Goal: Task Accomplishment & Management: Use online tool/utility

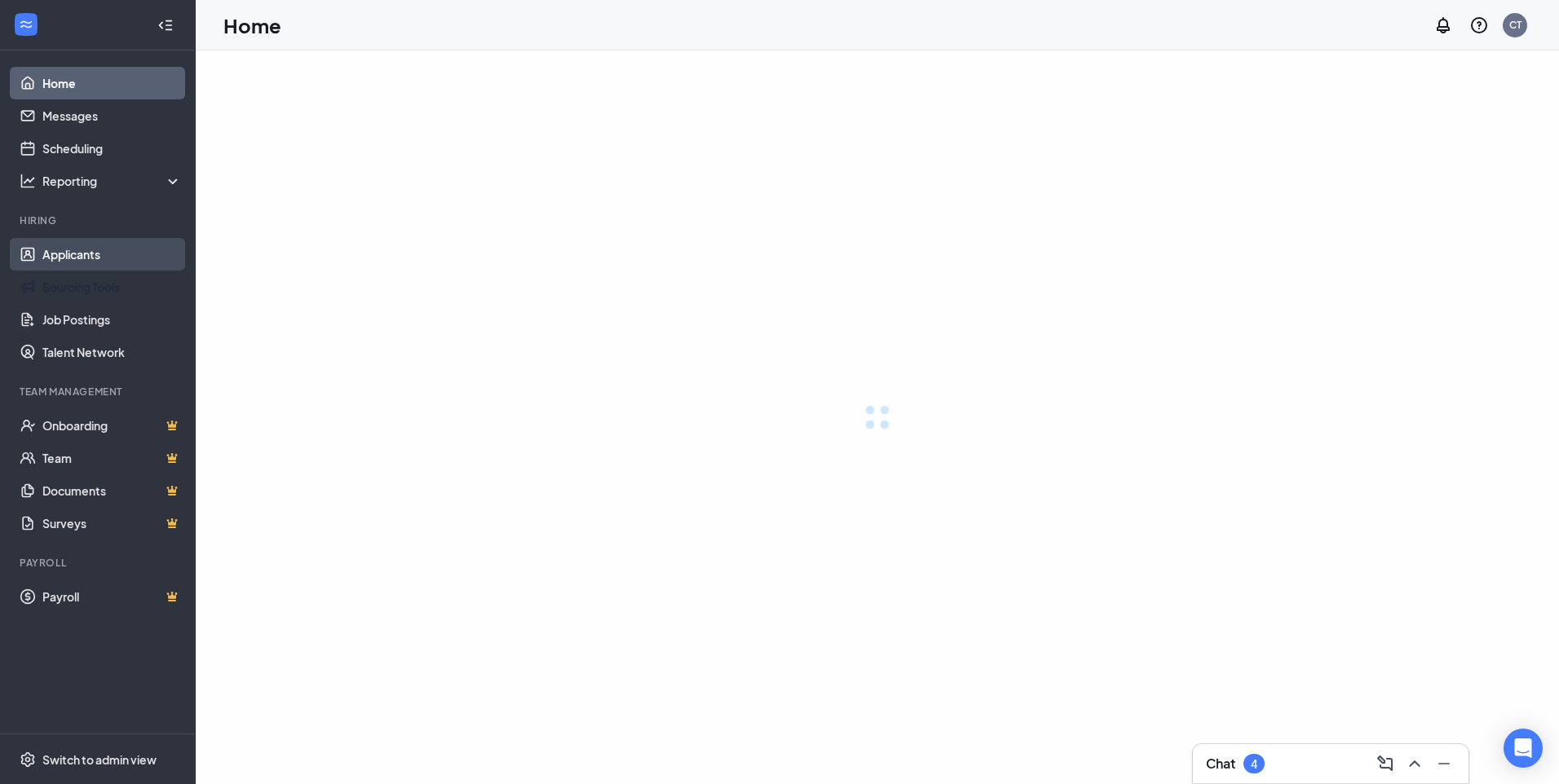
click at [73, 253] on link "Applicants" at bounding box center [112, 254] width 139 height 32
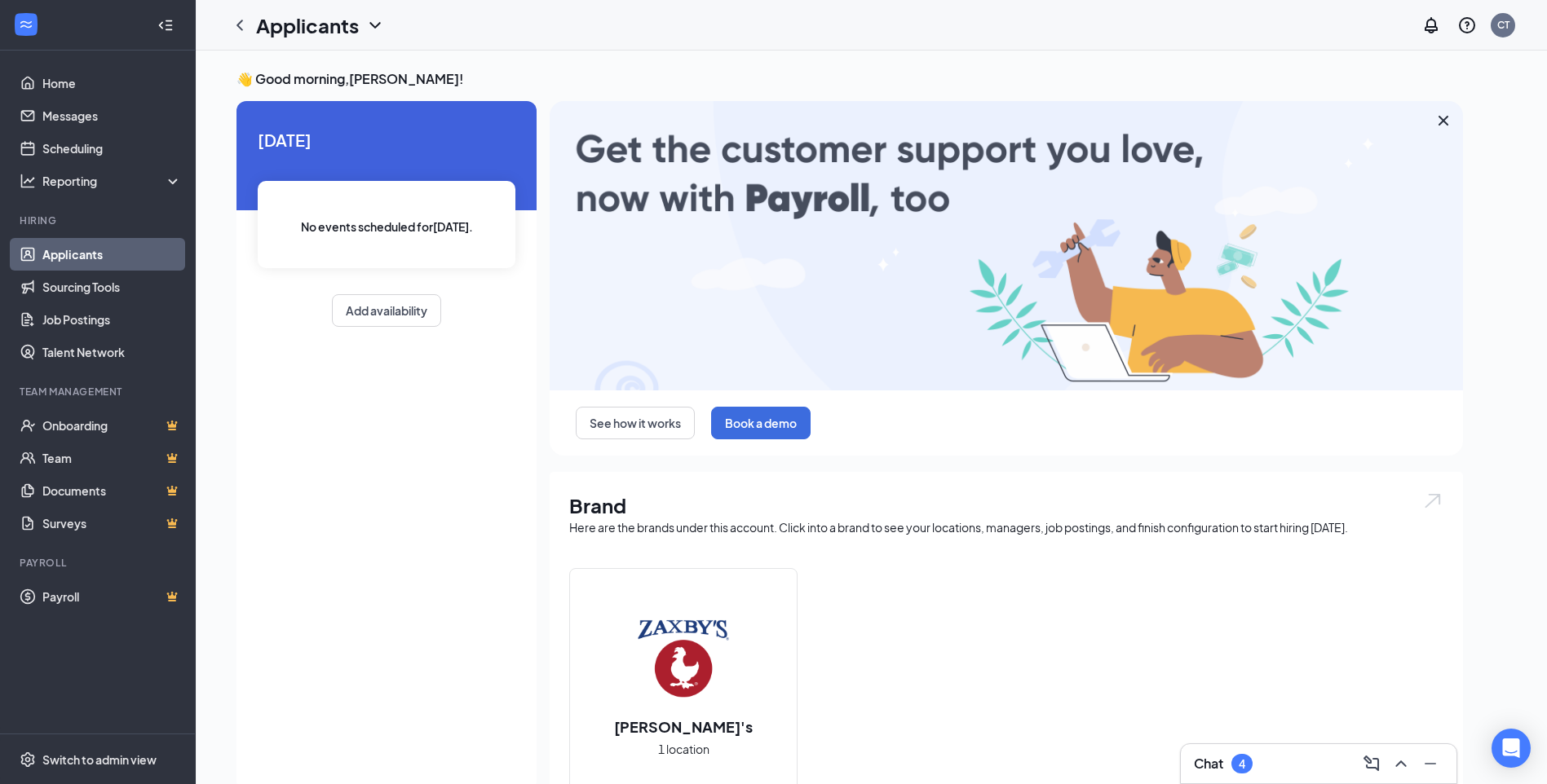
click at [120, 255] on link "Applicants" at bounding box center [112, 254] width 139 height 32
click at [369, 32] on icon "ChevronDown" at bounding box center [375, 26] width 20 height 20
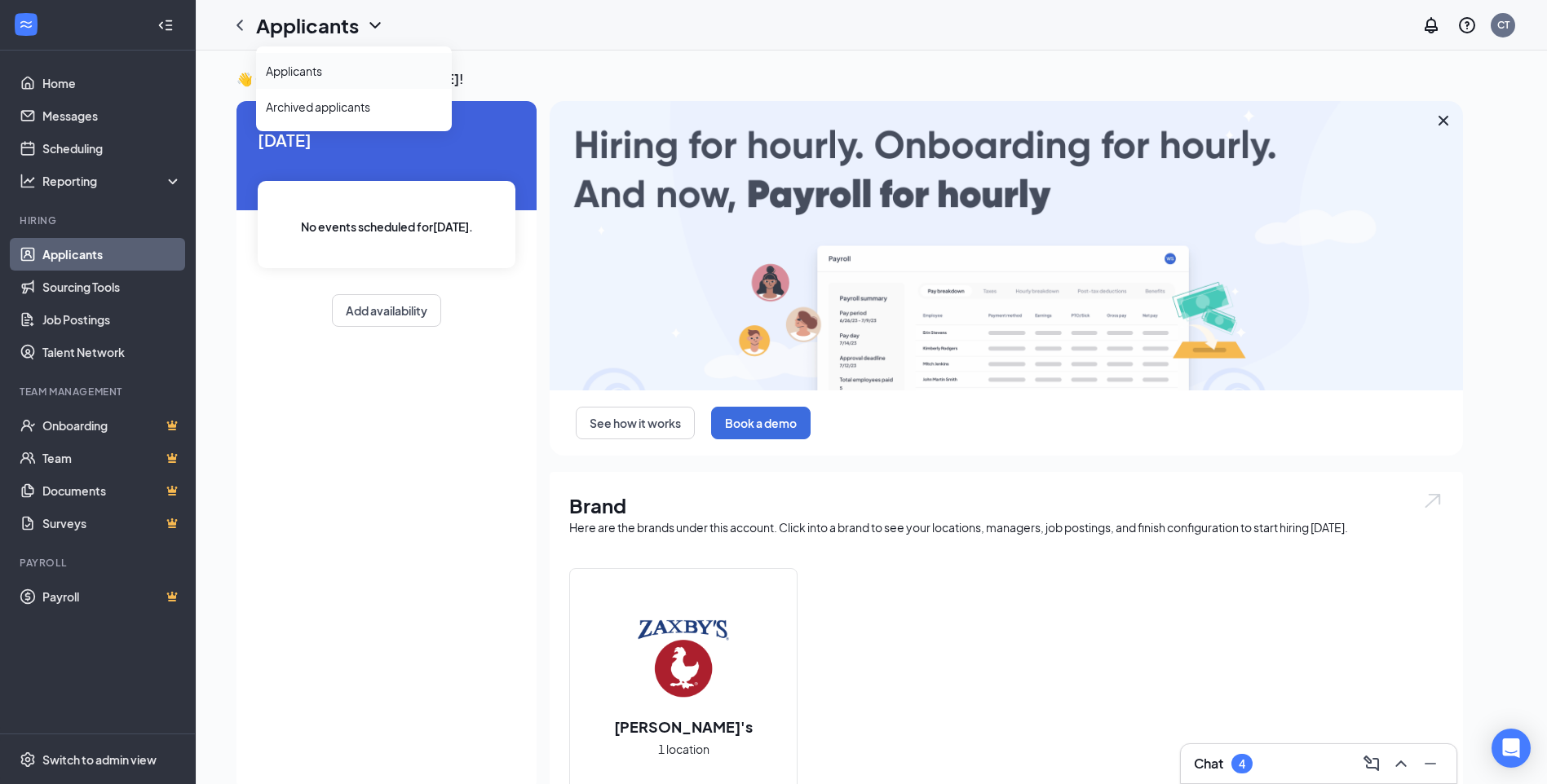
click at [335, 77] on link "Applicants" at bounding box center [354, 71] width 176 height 17
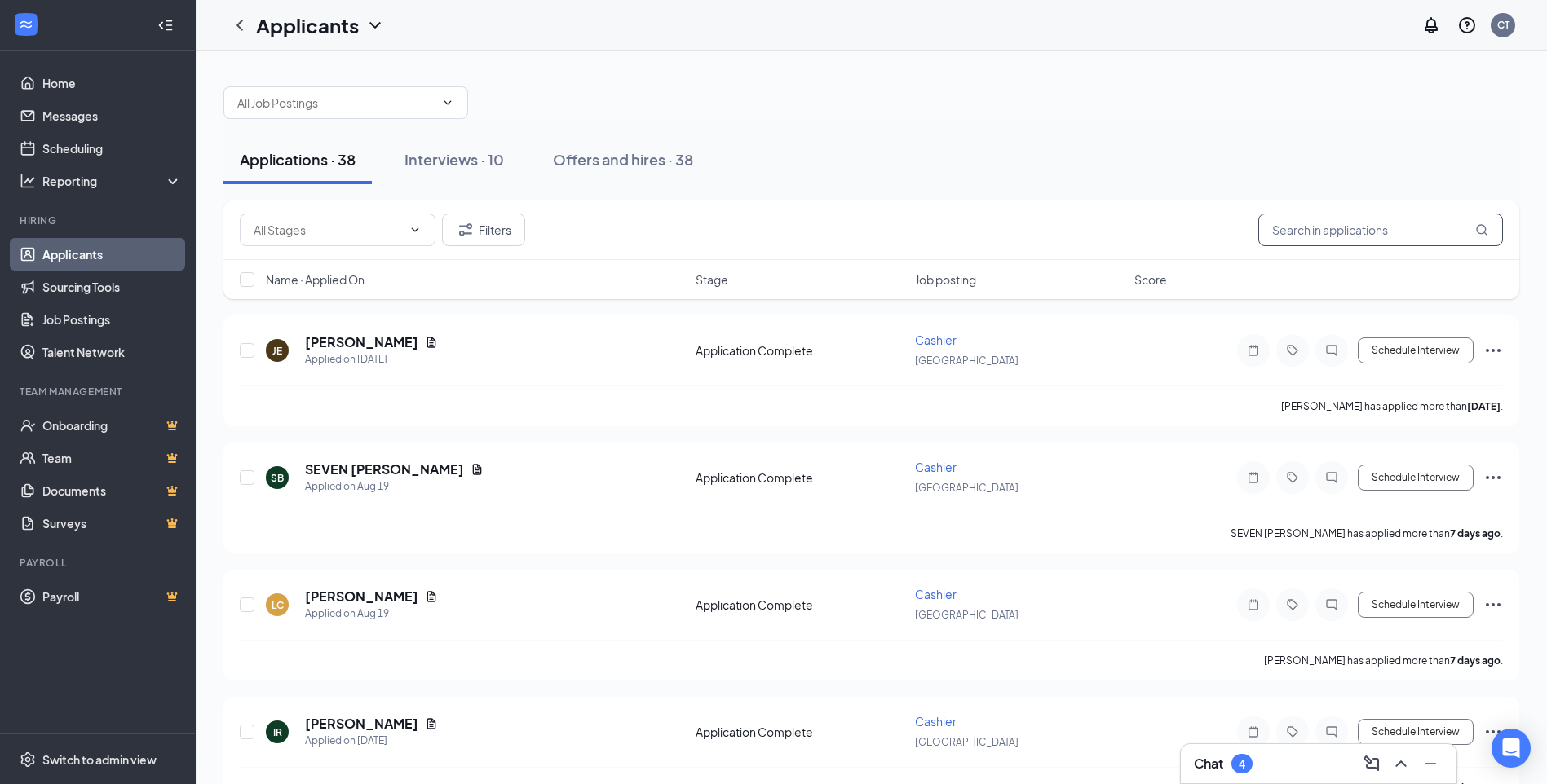
click at [1374, 220] on input "text" at bounding box center [1380, 229] width 245 height 32
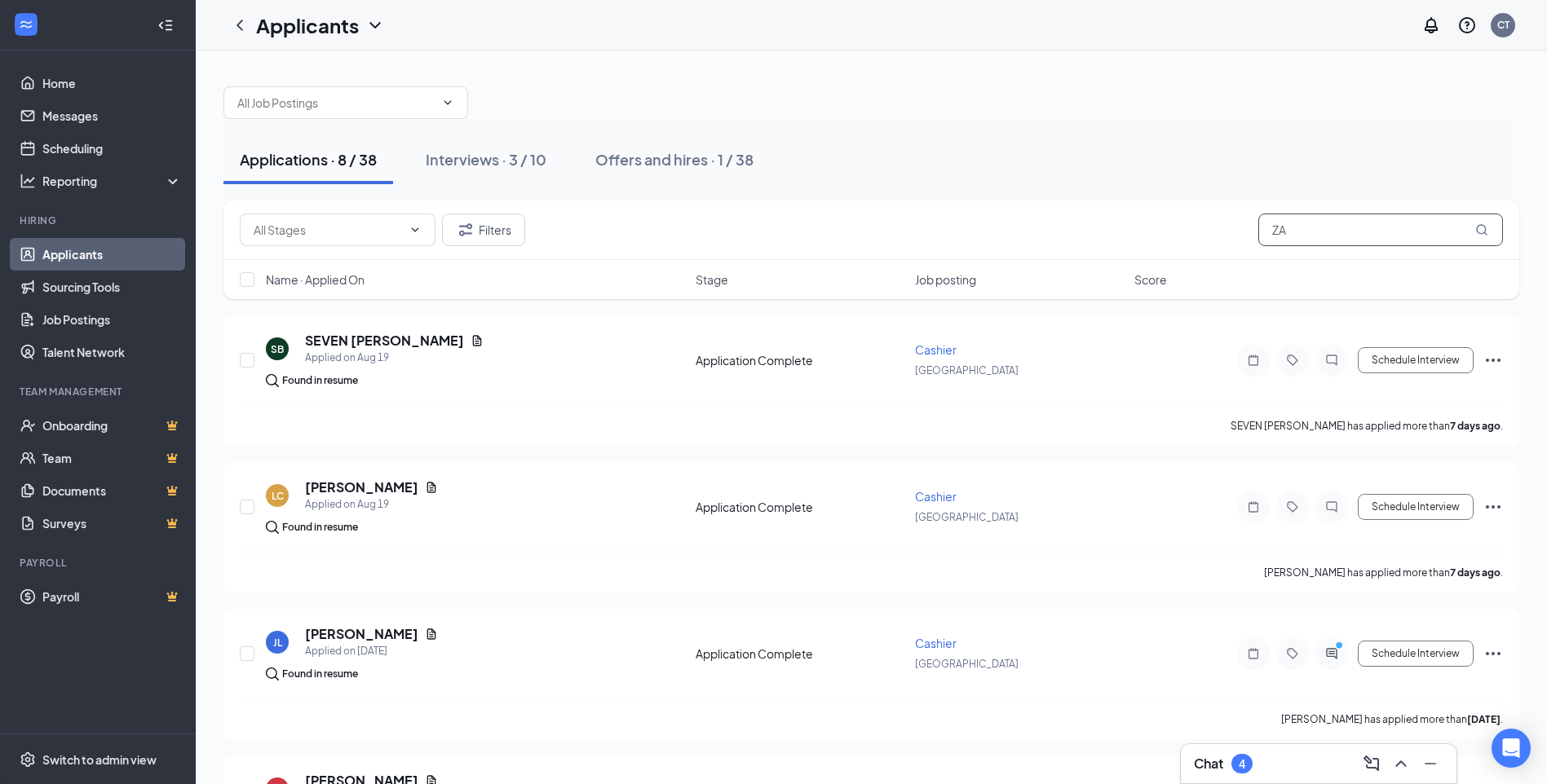
type input "Z"
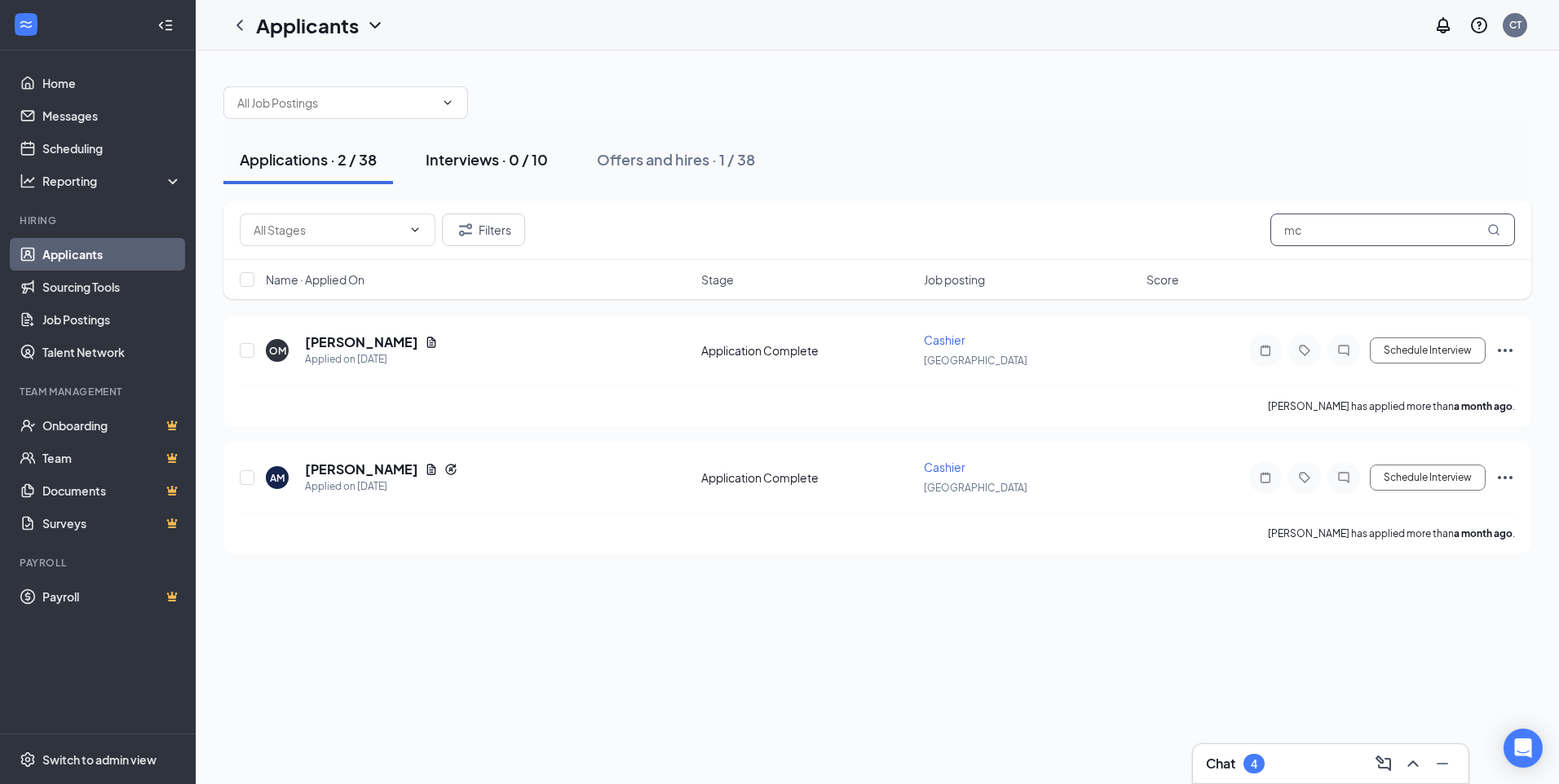
type input "mc"
click at [503, 163] on div "Interviews · 0 / 10" at bounding box center [486, 159] width 122 height 21
